Goal: Information Seeking & Learning: Learn about a topic

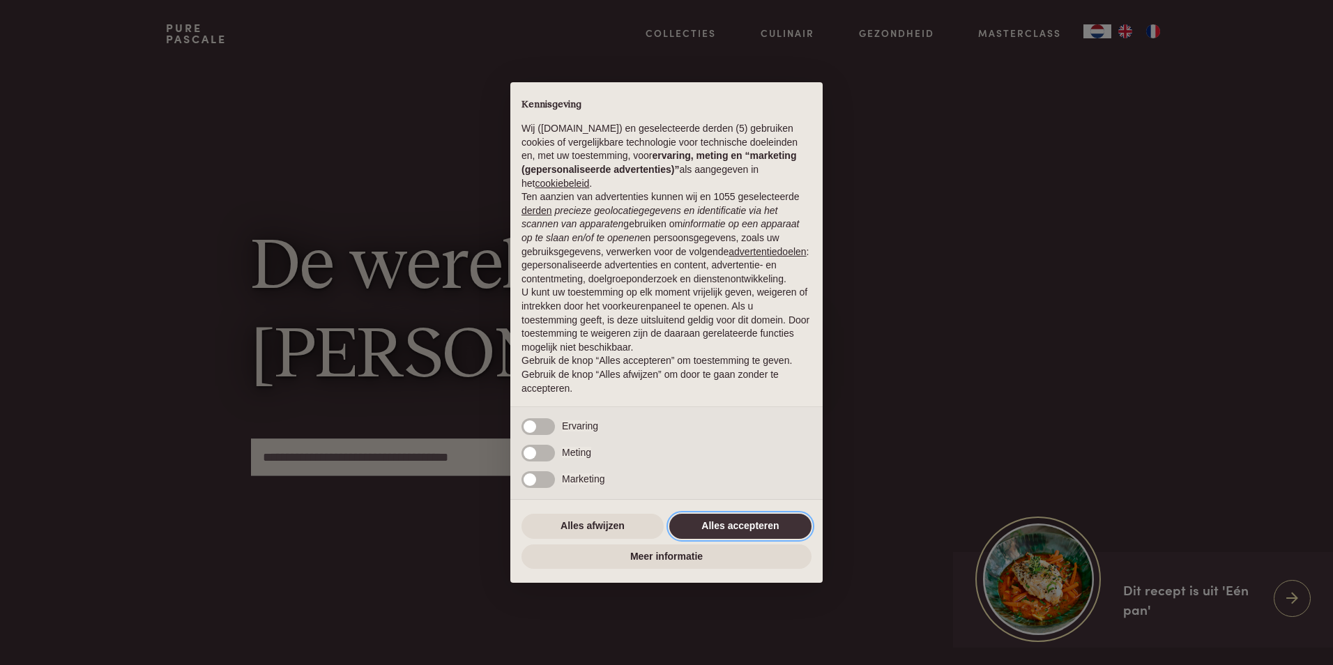
click at [756, 524] on button "Alles accepteren" at bounding box center [740, 526] width 142 height 25
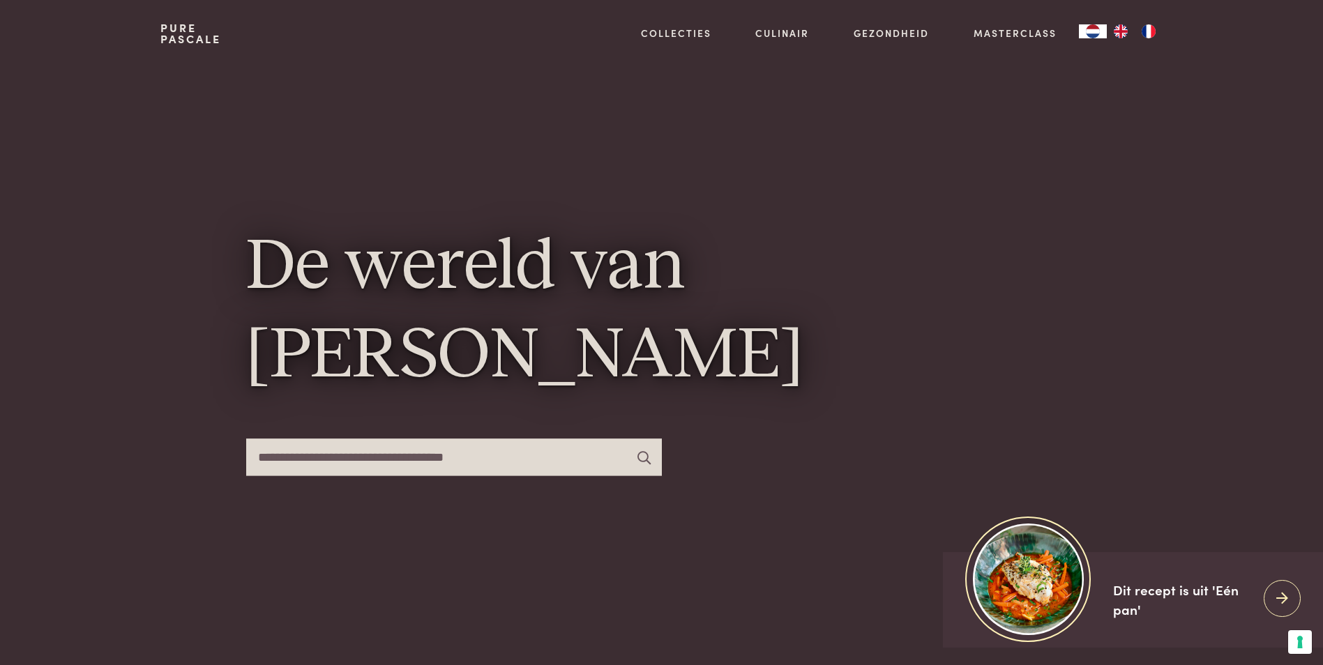
click at [673, 35] on link "Collecties" at bounding box center [676, 33] width 70 height 15
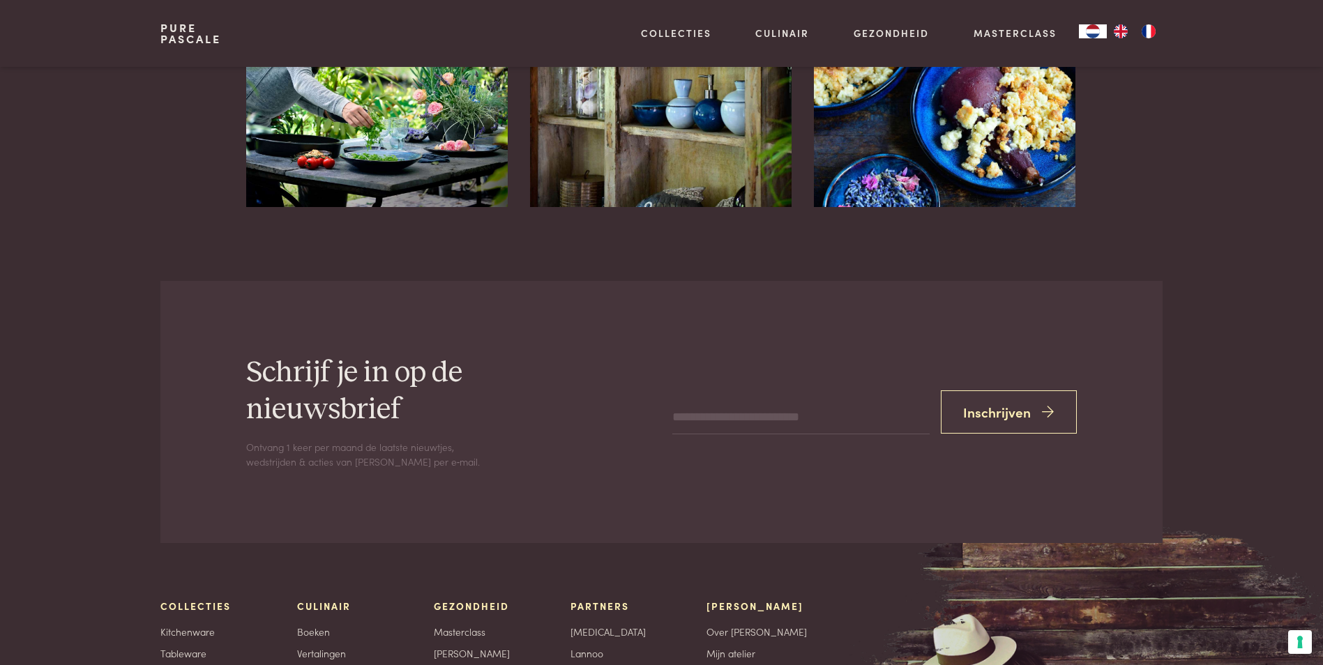
scroll to position [2091, 0]
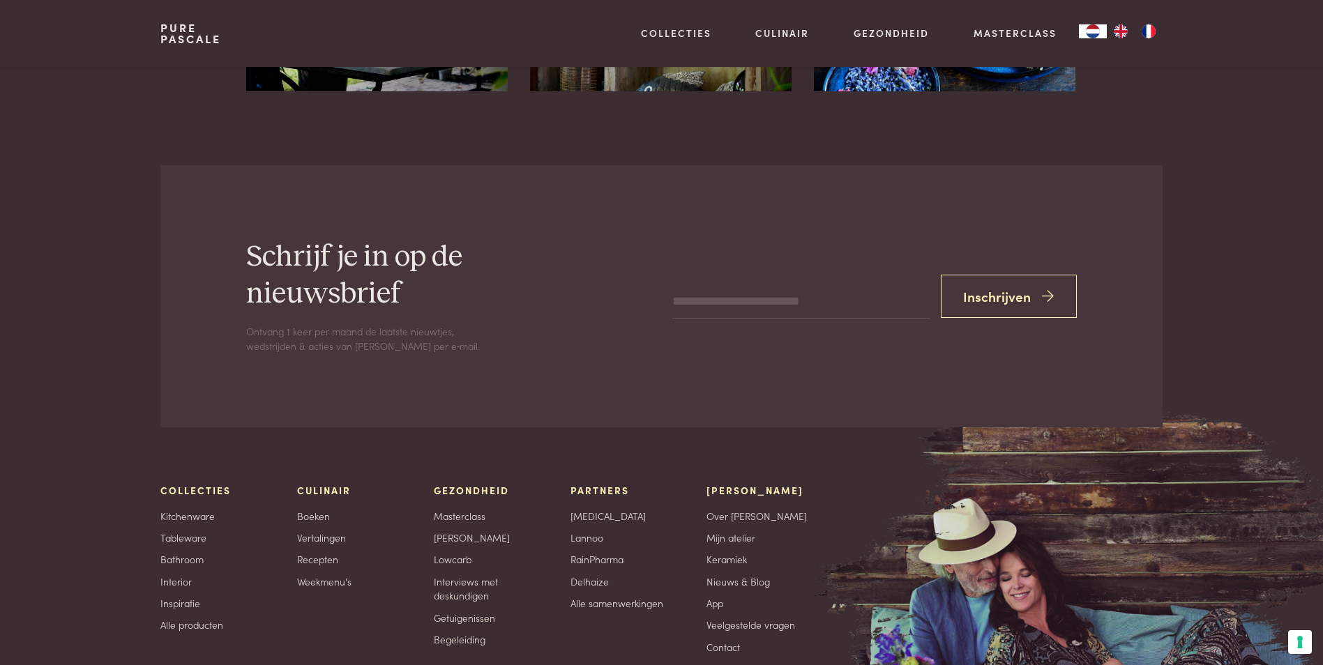
click at [321, 554] on link "Recepten" at bounding box center [317, 559] width 41 height 15
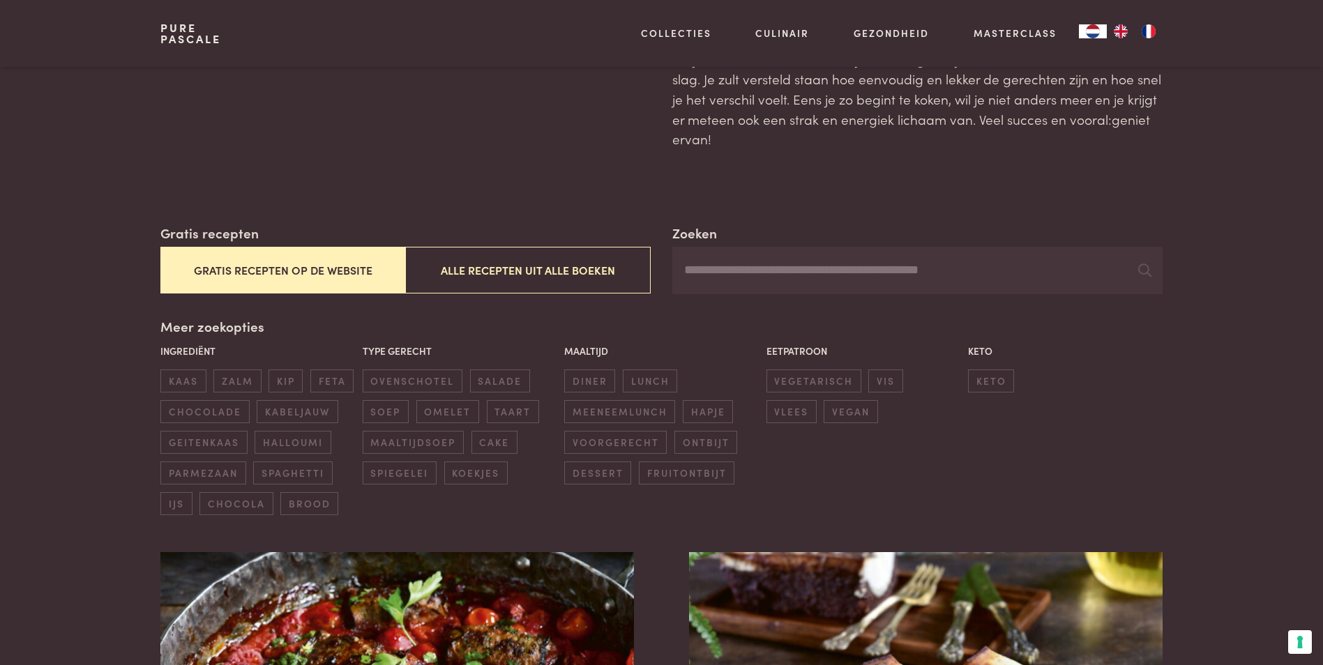
scroll to position [139, 0]
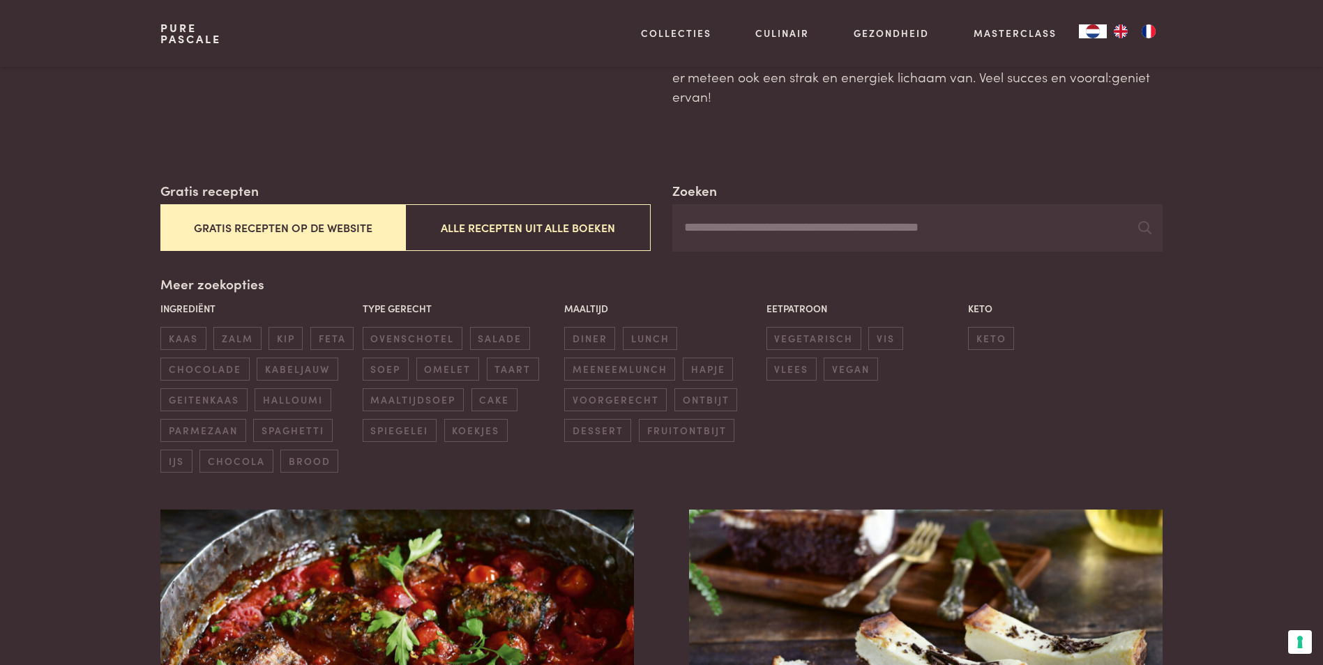
click at [603, 338] on span "diner" at bounding box center [589, 338] width 51 height 23
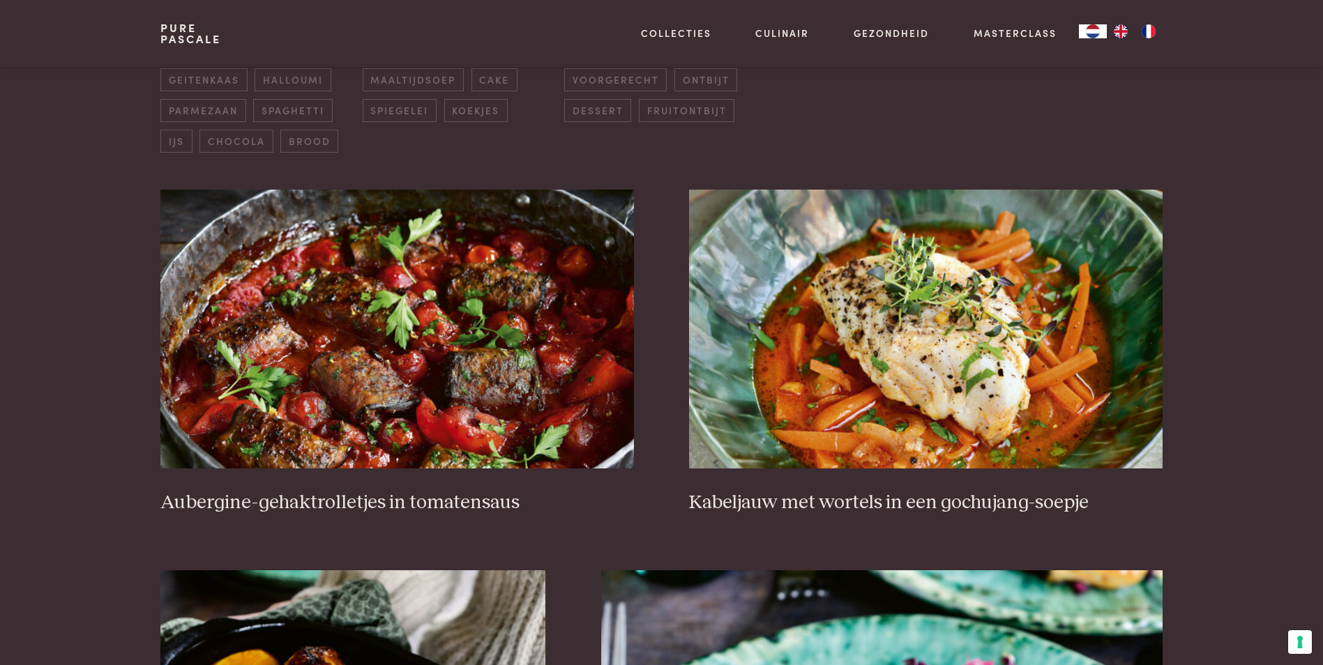
scroll to position [529, 0]
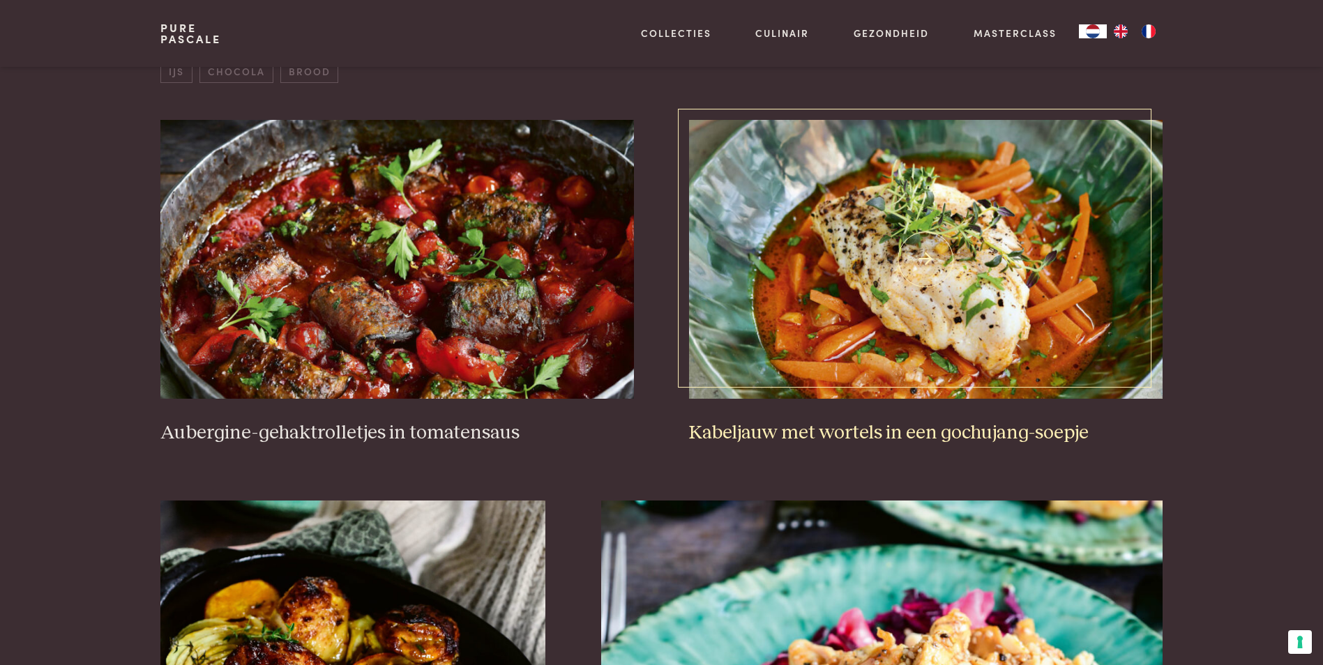
click at [887, 433] on h3 "Kabeljauw met wortels in een gochujang-soepje" at bounding box center [925, 433] width 473 height 24
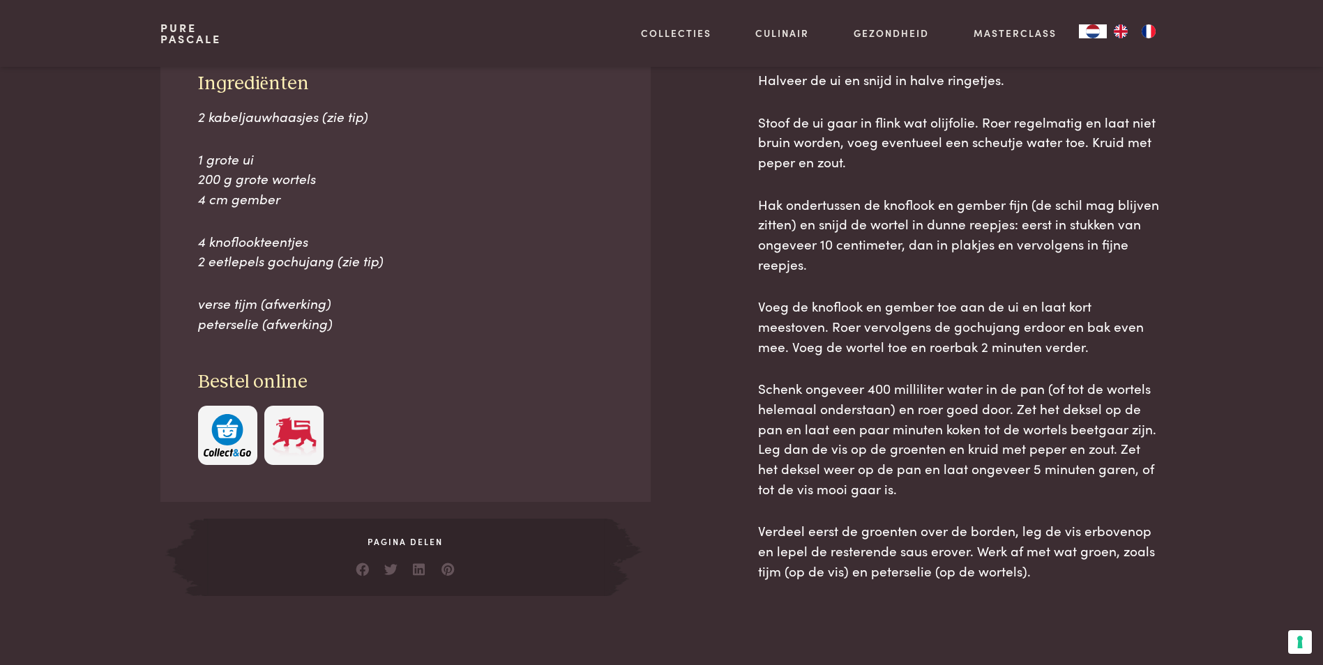
scroll to position [627, 0]
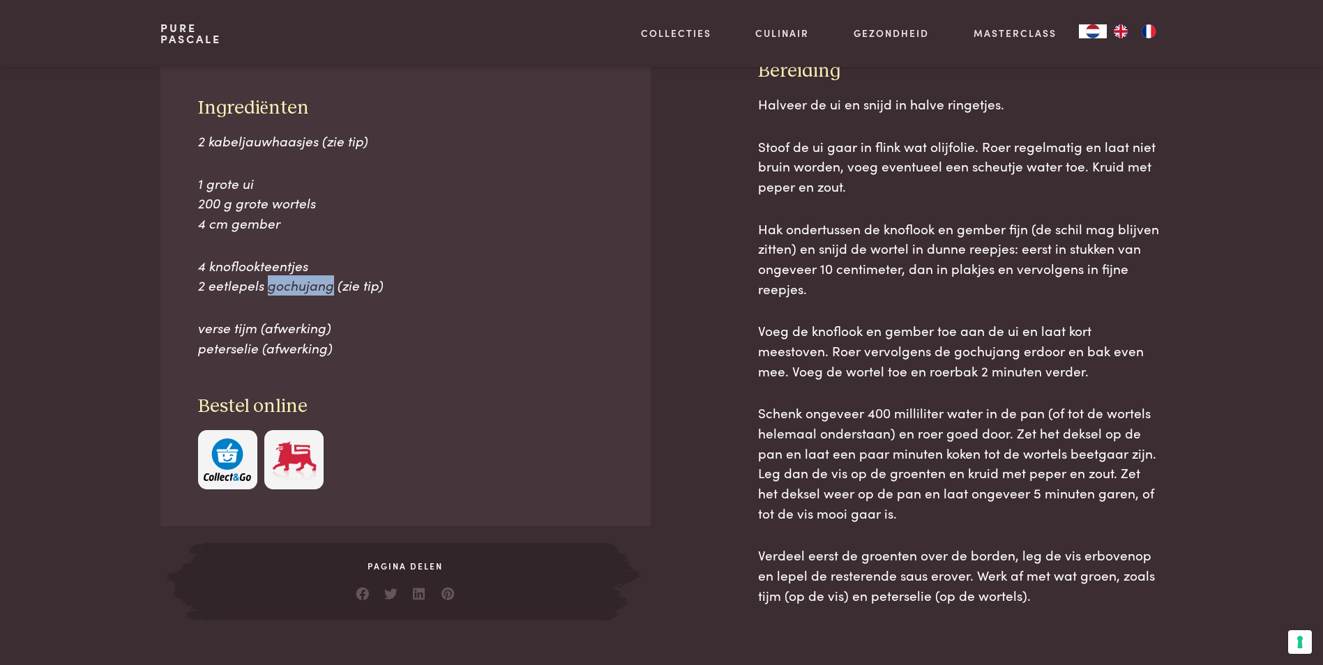
drag, startPoint x: 267, startPoint y: 287, endPoint x: 330, endPoint y: 289, distance: 62.8
click at [330, 289] on span "2 eetlepels gochujang (zie tip)" at bounding box center [290, 284] width 185 height 19
copy span "gochujang"
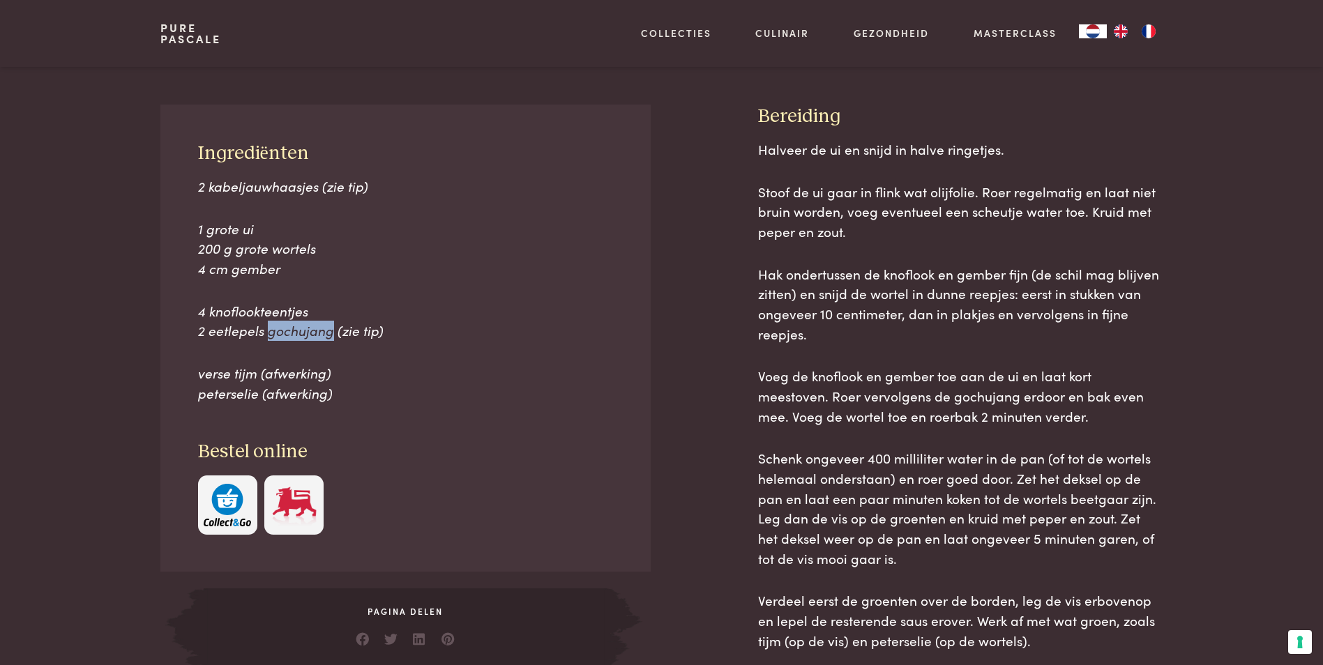
scroll to position [558, 0]
